Goal: Task Accomplishment & Management: Complete application form

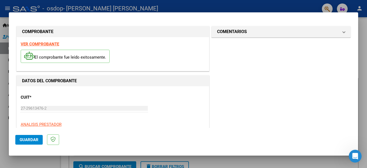
scroll to position [336, 0]
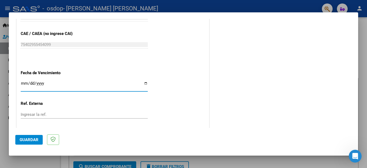
click at [144, 81] on input "Ingresar la fecha" at bounding box center [84, 85] width 127 height 9
type input "[DATE]"
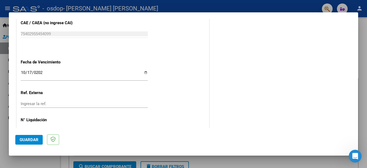
scroll to position [357, 0]
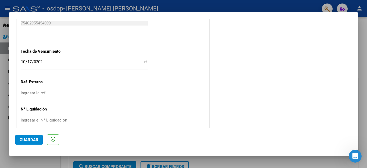
click at [32, 137] on span "Guardar" at bounding box center [29, 139] width 19 height 5
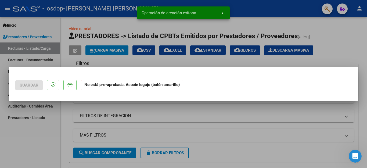
scroll to position [0, 0]
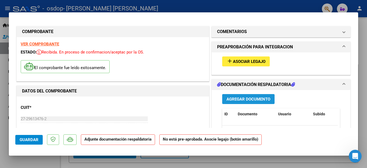
click at [238, 97] on span "Agregar Documento" at bounding box center [249, 99] width 44 height 5
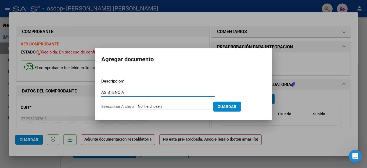
type input "ASISTENCIA"
click at [195, 107] on input "Seleccionar Archivo" at bounding box center [173, 106] width 71 height 5
type input "C:\fakepath\AsistSeptOsdop.pdf"
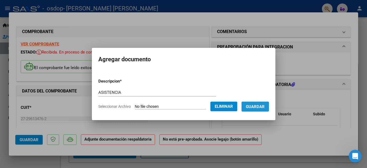
click at [252, 108] on span "Guardar" at bounding box center [255, 106] width 19 height 5
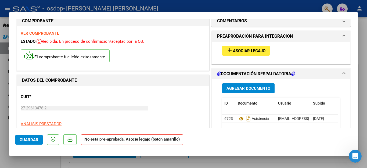
scroll to position [22, 0]
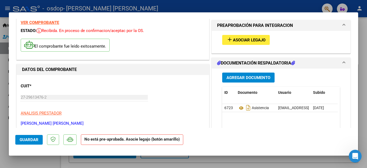
click at [252, 80] on button "Agregar Documento" at bounding box center [248, 78] width 52 height 10
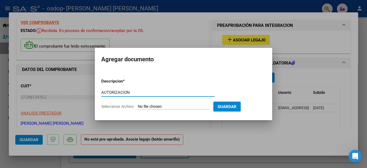
type input "AUTORIZACION"
click at [207, 103] on form "Descripcion * AUTORIZACION Escriba aquí una descripcion Seleccionar Archivo Gua…" at bounding box center [183, 93] width 165 height 39
click at [130, 107] on span "Seleccionar Archivo" at bounding box center [117, 106] width 33 height 4
click at [138, 107] on input "Seleccionar Archivo" at bounding box center [173, 106] width 71 height 5
type input "C:\fakepath\AUTORIZACION 2025.pdf"
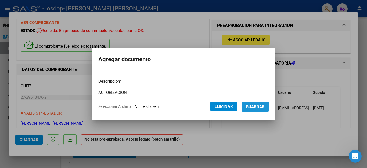
click at [261, 106] on span "Guardar" at bounding box center [255, 106] width 19 height 5
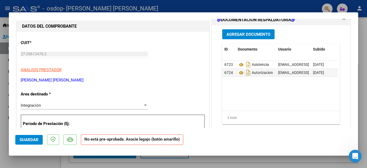
scroll to position [0, 0]
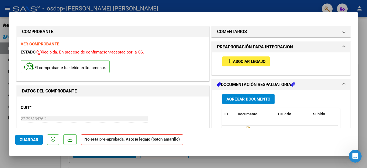
click at [259, 62] on span "Asociar Legajo" at bounding box center [249, 61] width 33 height 5
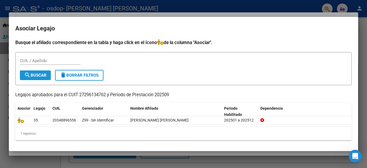
click at [28, 78] on mat-icon "search" at bounding box center [27, 75] width 6 height 6
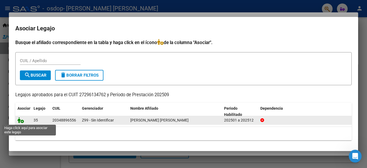
click at [22, 119] on icon at bounding box center [20, 120] width 6 height 6
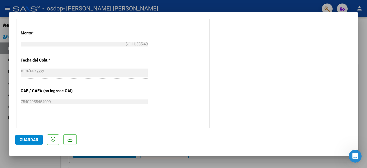
scroll to position [365, 0]
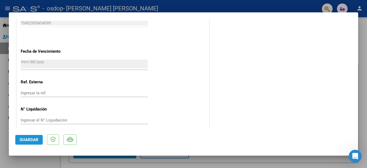
click at [31, 139] on span "Guardar" at bounding box center [29, 139] width 19 height 5
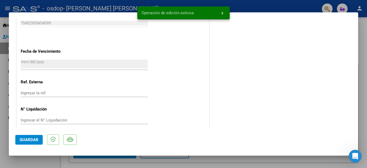
click at [365, 68] on div at bounding box center [183, 84] width 367 height 168
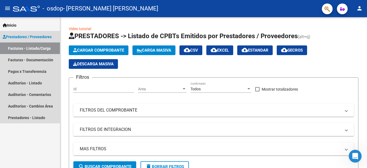
click at [41, 51] on link "Facturas - Listado/Carga" at bounding box center [30, 48] width 60 height 12
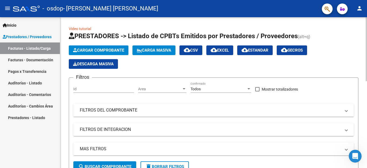
click at [350, 71] on app-list-header "PRESTADORES -> Listado de CPBTs Emitidos por Prestadores / Proveedores (alt+q) …" at bounding box center [214, 104] width 290 height 145
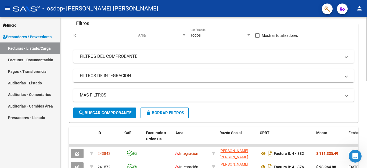
scroll to position [0, 0]
